Goal: Task Accomplishment & Management: Manage account settings

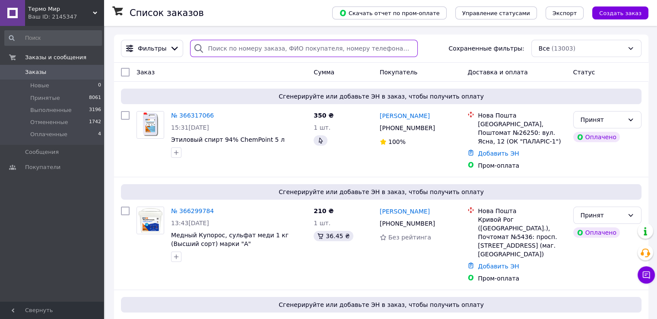
click at [254, 49] on input "search" at bounding box center [304, 48] width 228 height 17
paste input "366317066"
type input "366317066"
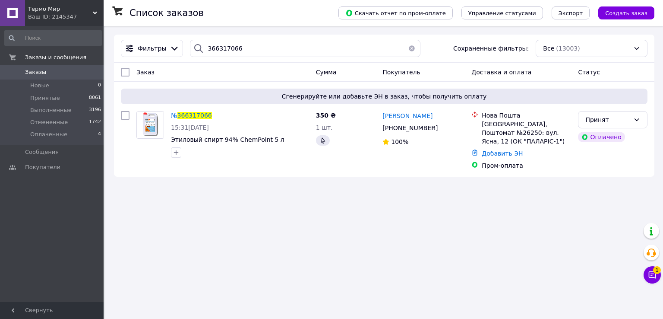
click at [646, 272] on button "Чат с покупателем 1" at bounding box center [652, 274] width 17 height 17
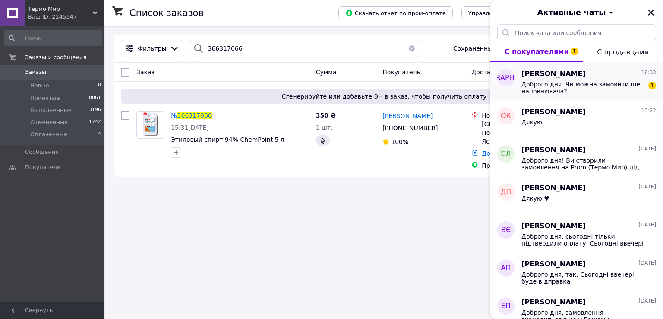
click at [535, 86] on span "Доброго дня. Чи можна замовити ще наповнювача?" at bounding box center [583, 88] width 123 height 14
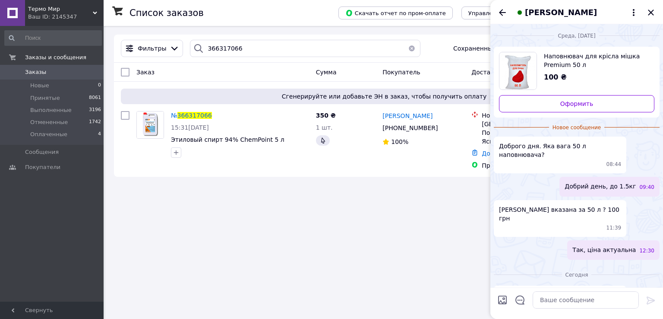
scroll to position [13, 0]
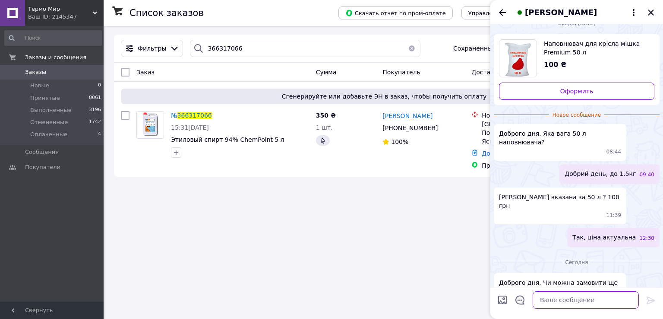
click at [573, 300] on textarea at bounding box center [586, 299] width 106 height 17
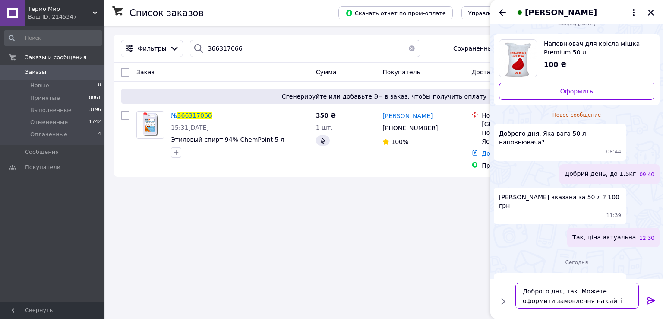
type textarea "Доброго дня, так. Можете оформити замовлення на сайті"
click at [653, 299] on icon at bounding box center [651, 300] width 8 height 8
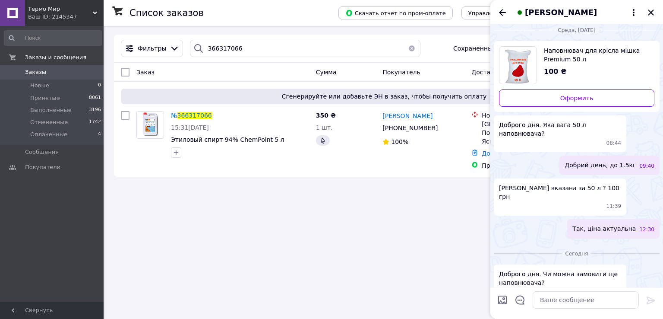
scroll to position [0, 0]
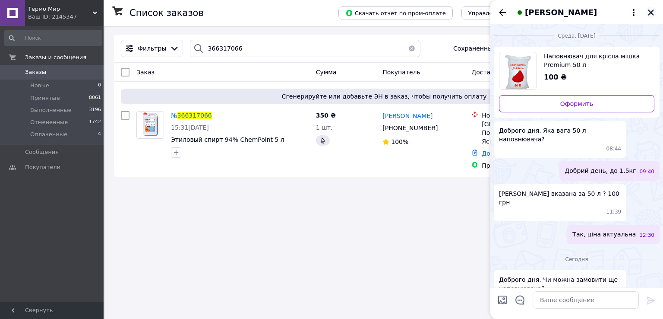
click at [650, 14] on icon "Закрыть" at bounding box center [651, 12] width 10 height 10
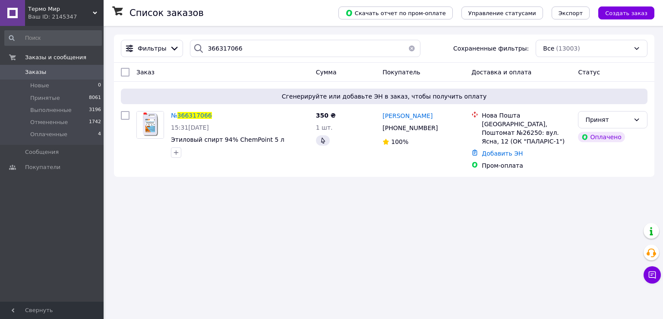
click at [78, 23] on div "Термо Мир Ваш ID: 2145347" at bounding box center [64, 13] width 79 height 26
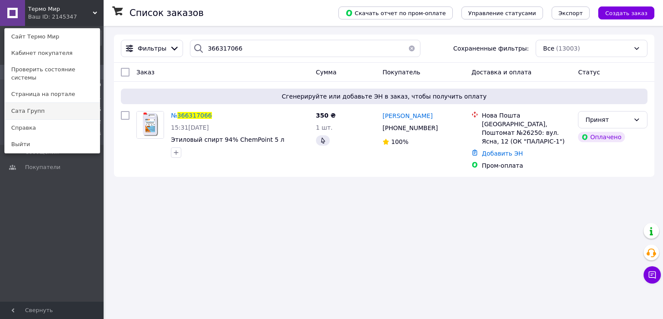
click at [80, 103] on link "Сата Групп" at bounding box center [52, 111] width 95 height 16
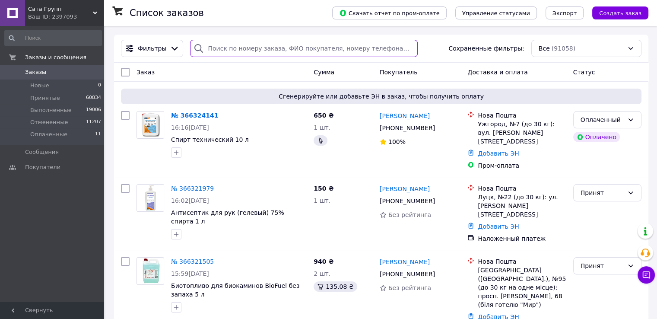
click at [279, 44] on input "search" at bounding box center [304, 48] width 228 height 17
paste input "366318701"
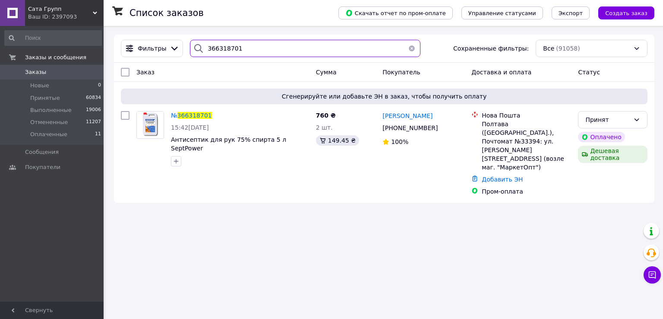
click at [247, 45] on input "366318701" at bounding box center [305, 48] width 230 height 17
paste input "366316067"
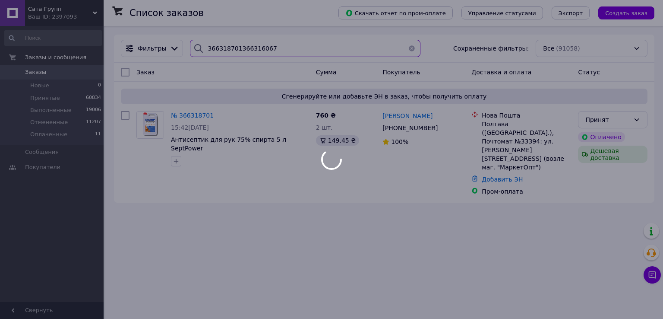
click at [247, 45] on body "Сата Групп Ваш ID: 2397093 Сайт Сата Групп Кабинет покупателя Проверить состоян…" at bounding box center [331, 159] width 663 height 319
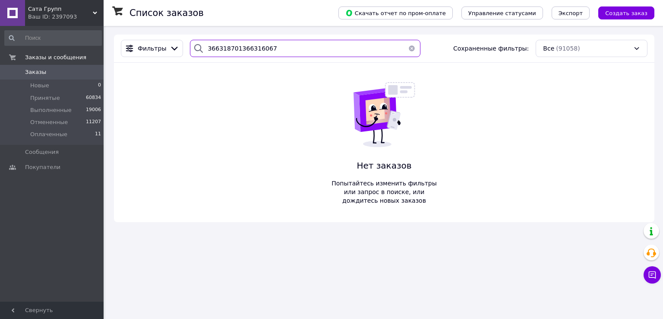
click at [247, 45] on input "366318701366316067" at bounding box center [305, 48] width 230 height 17
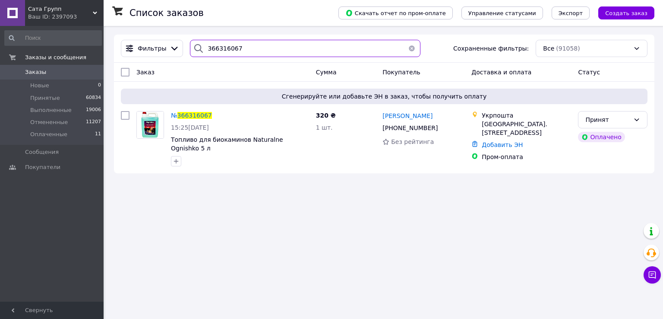
click at [259, 40] on input "366316067" at bounding box center [305, 48] width 230 height 17
paste input "14"
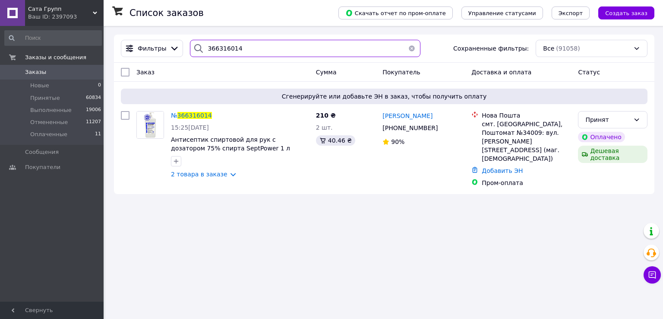
click at [264, 44] on input "366316014" at bounding box center [305, 48] width 230 height 17
paste input "24141"
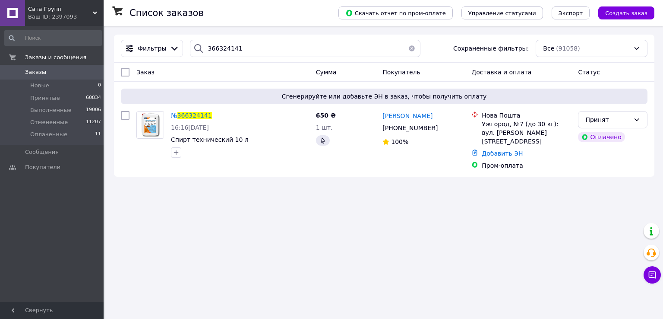
drag, startPoint x: 312, startPoint y: 30, endPoint x: 309, endPoint y: 38, distance: 8.3
click at [311, 33] on div "Список заказов Скачать отчет по пром-оплате Управление статусами Экспорт Создат…" at bounding box center [384, 105] width 558 height 159
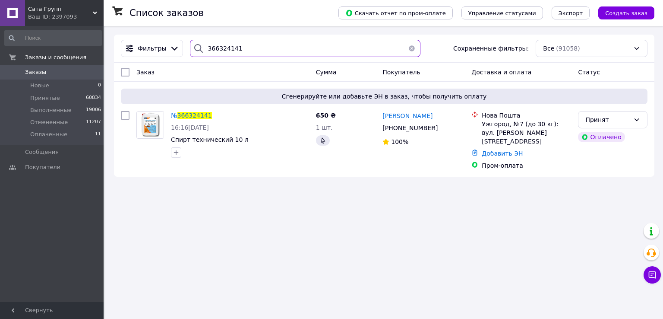
click at [309, 47] on input "366324141" at bounding box center [305, 48] width 230 height 17
paste input "0504014373"
type input "0504014373"
